Goal: Task Accomplishment & Management: Manage account settings

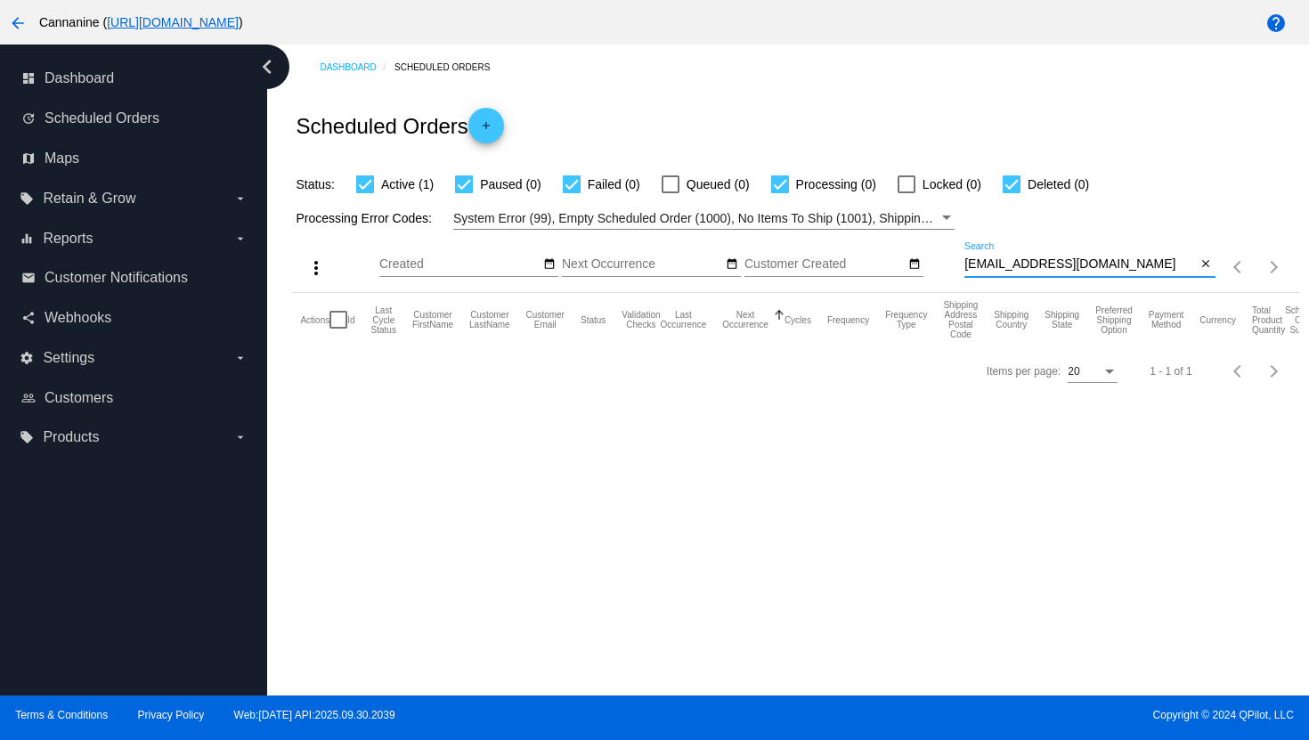
click at [1011, 264] on input "[EMAIL_ADDRESS][DOMAIN_NAME]" at bounding box center [1080, 264] width 232 height 14
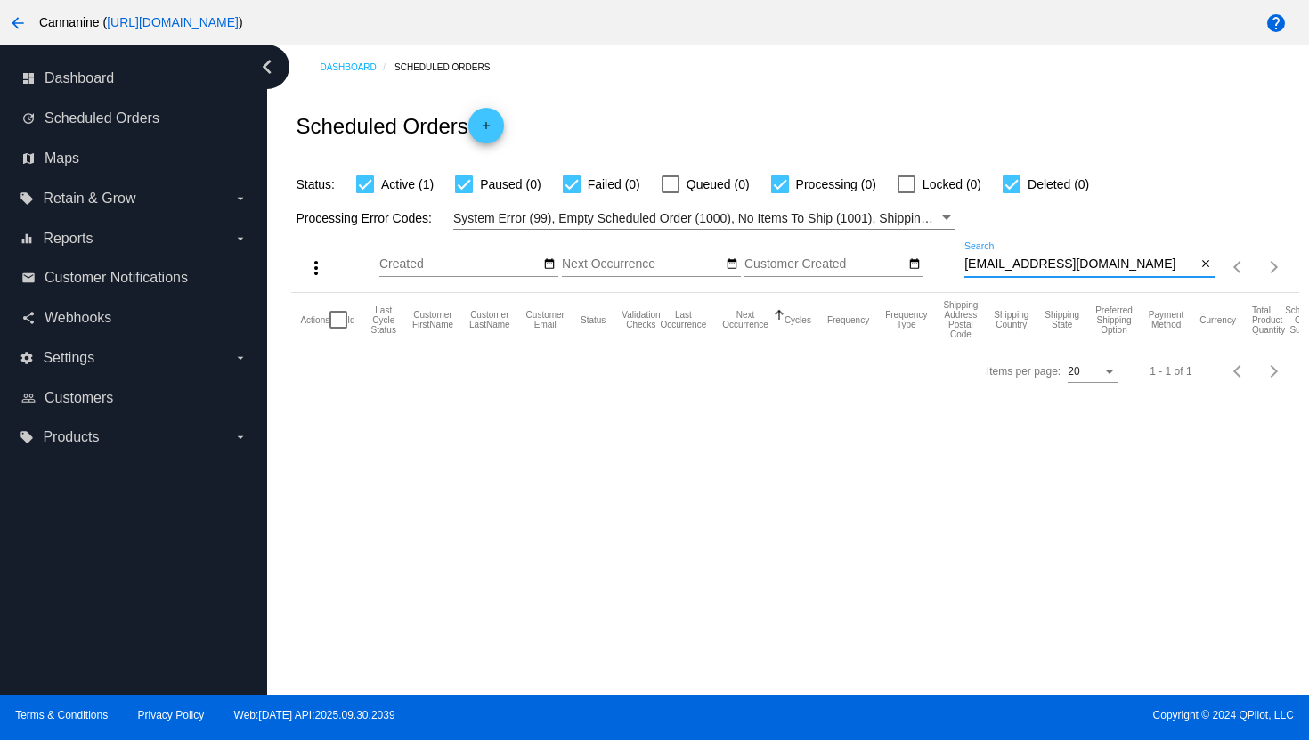
paste input "[EMAIL_ADDRESS]"
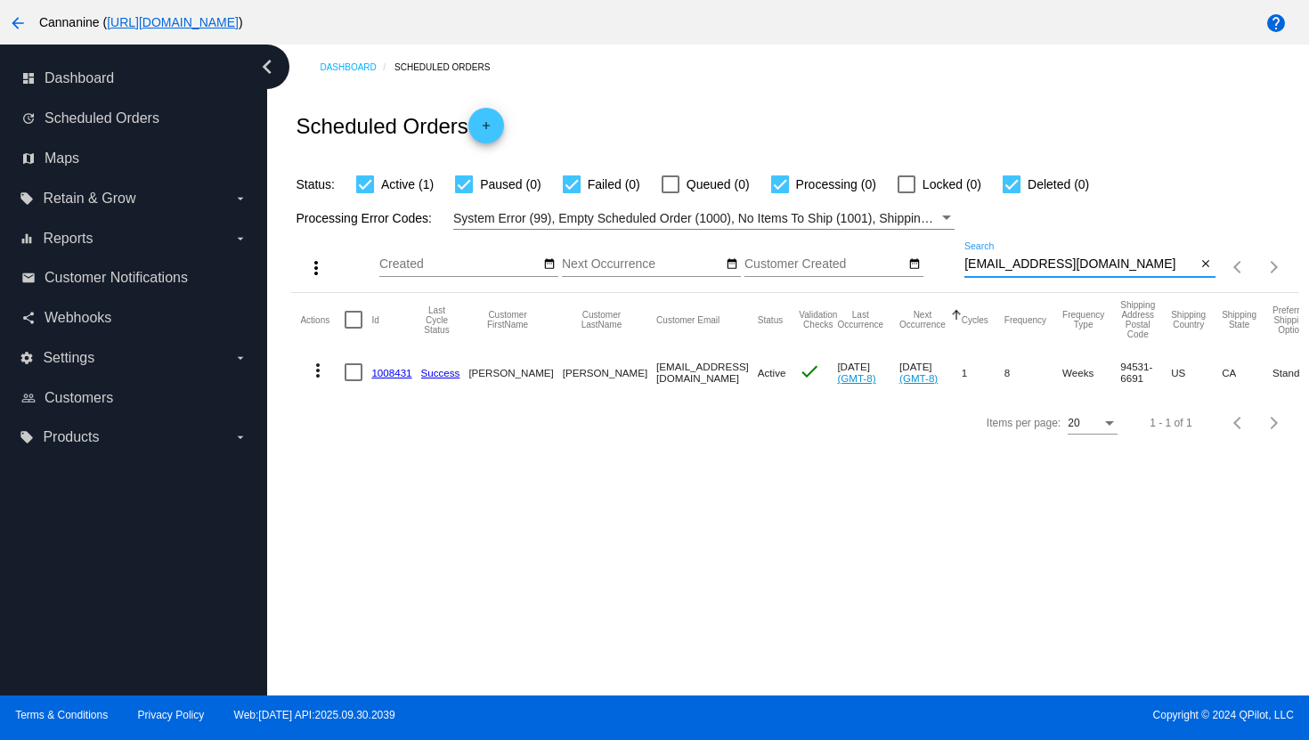
type input "[EMAIL_ADDRESS][DOMAIN_NAME]"
click at [323, 365] on mat-icon "more_vert" at bounding box center [317, 370] width 21 height 21
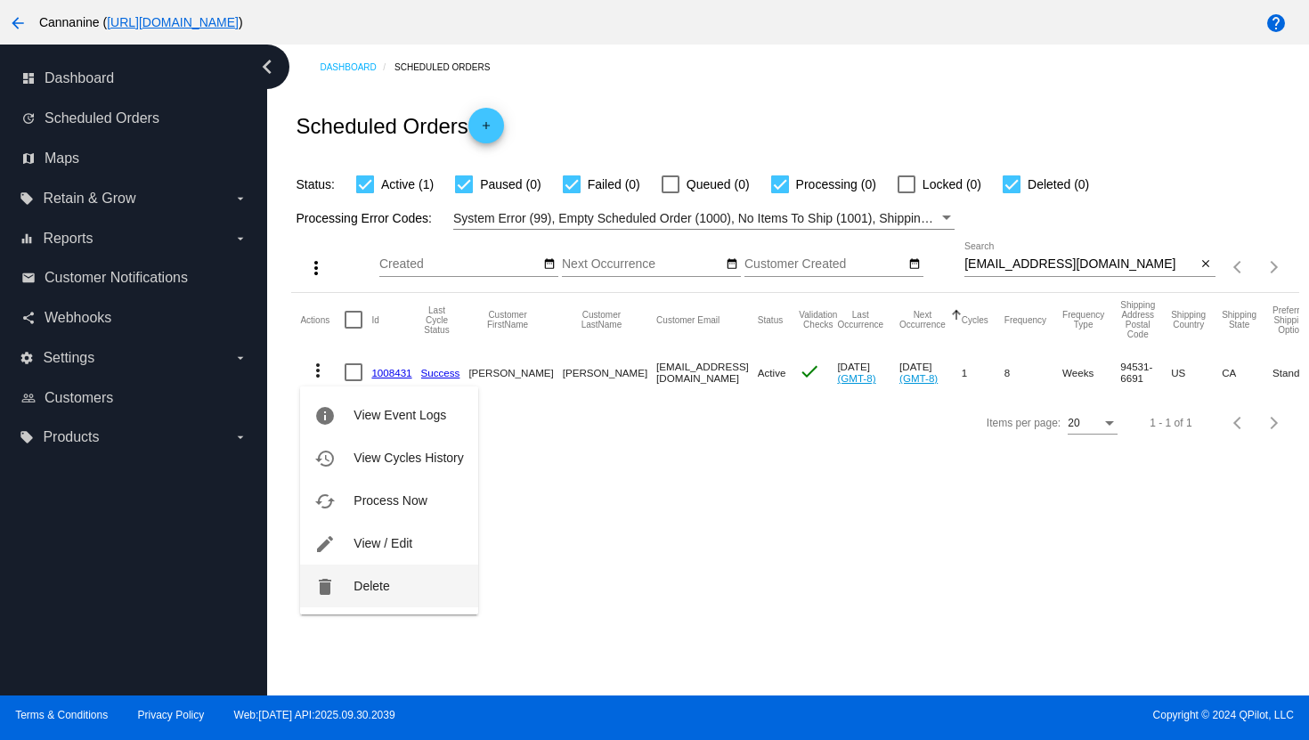
click at [391, 584] on button "delete Delete" at bounding box center [388, 585] width 177 height 43
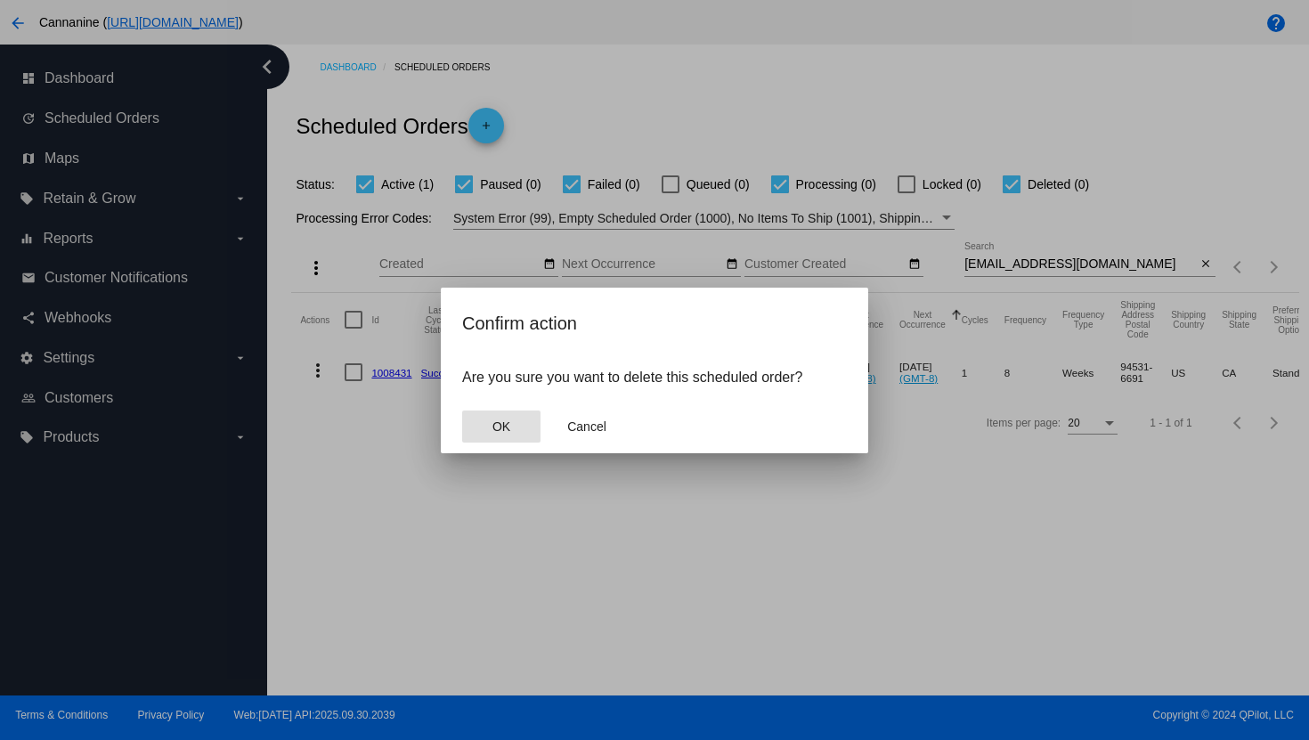
click at [499, 431] on span "OK" at bounding box center [501, 426] width 18 height 14
